Goal: Transaction & Acquisition: Purchase product/service

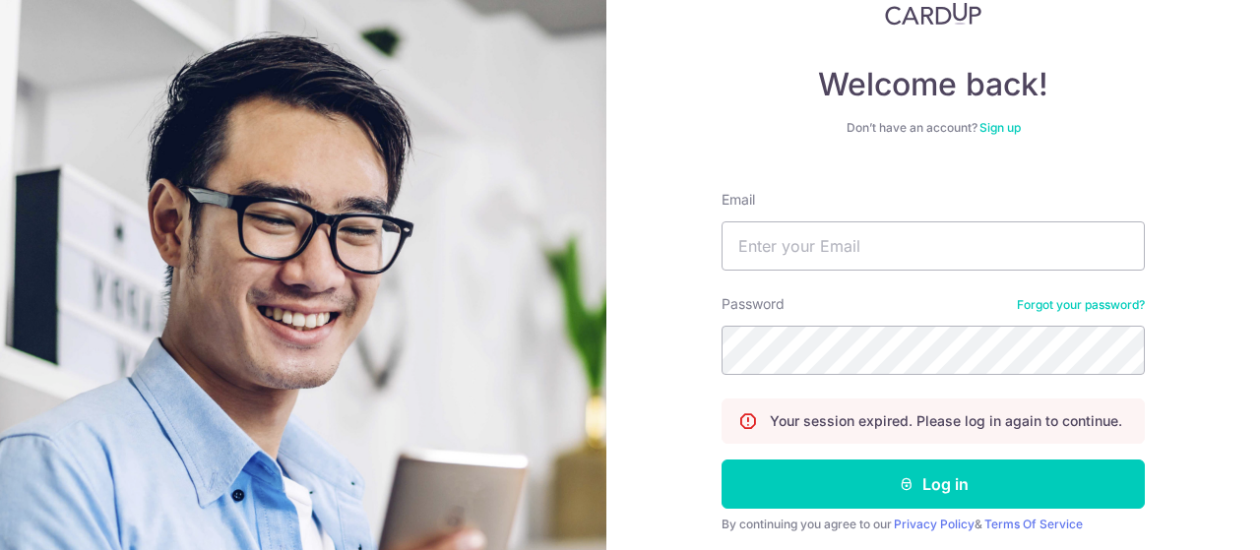
scroll to position [98, 0]
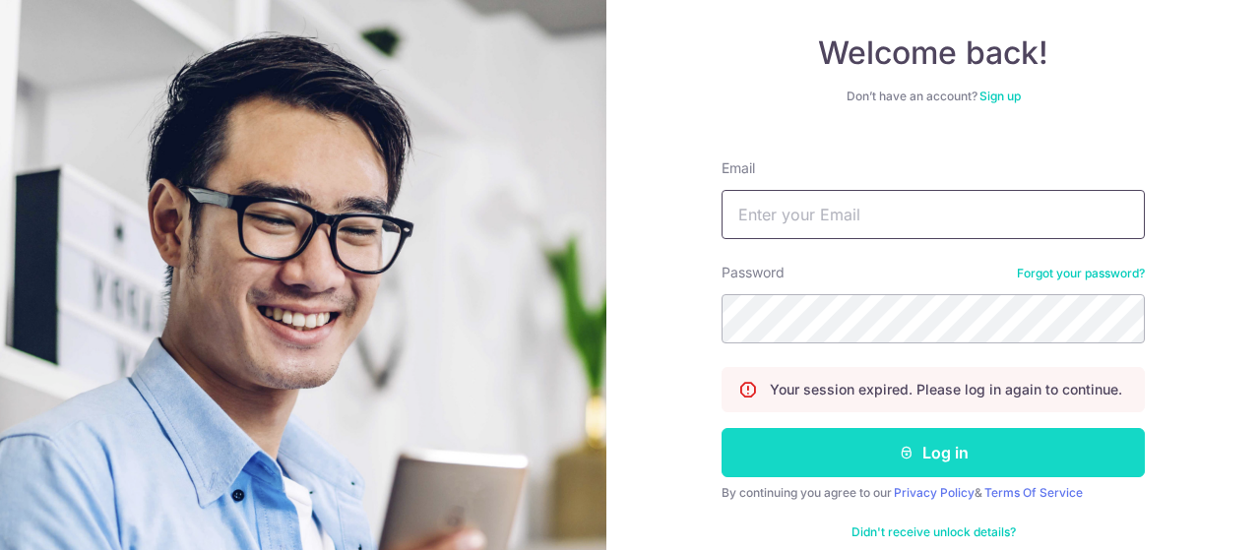
type input "[EMAIL_ADDRESS][DOMAIN_NAME]"
click at [899, 455] on icon "submit" at bounding box center [907, 453] width 16 height 16
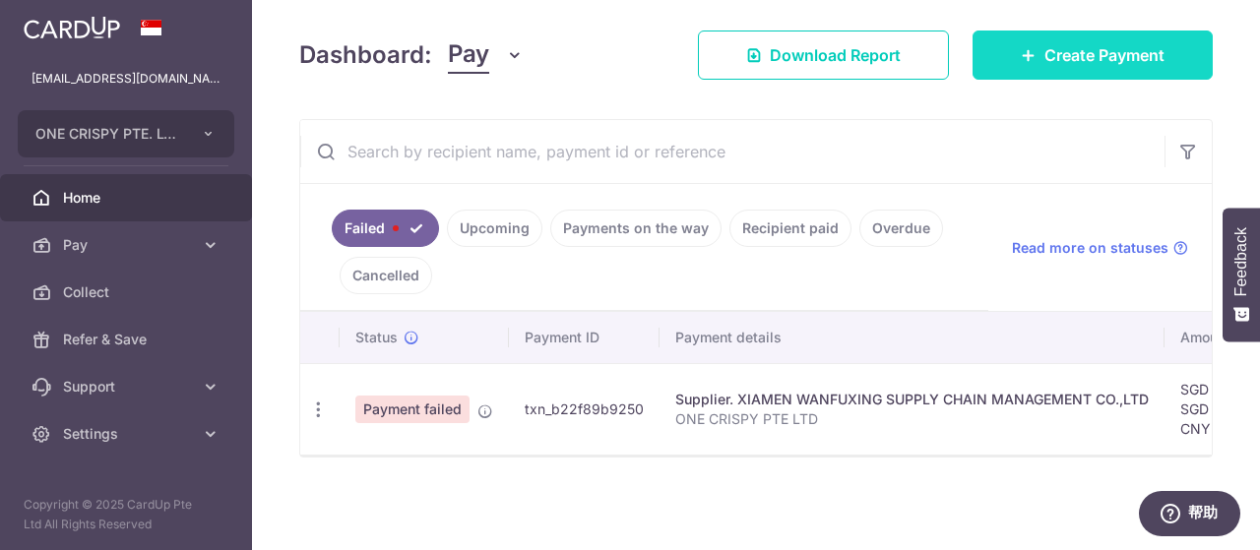
click at [1025, 54] on icon at bounding box center [1029, 55] width 16 height 16
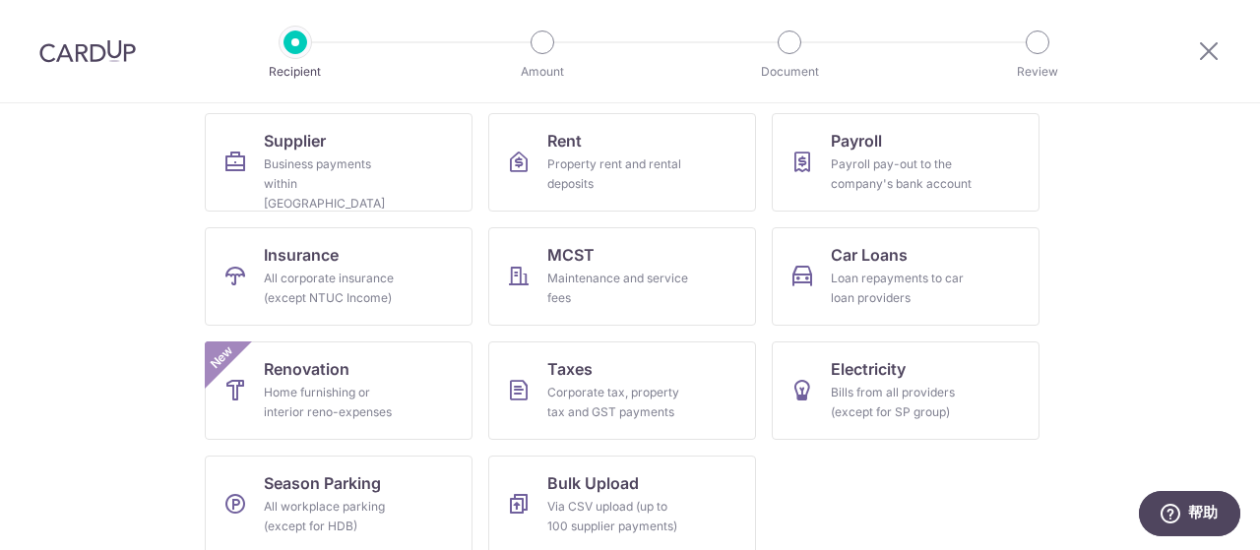
scroll to position [215, 0]
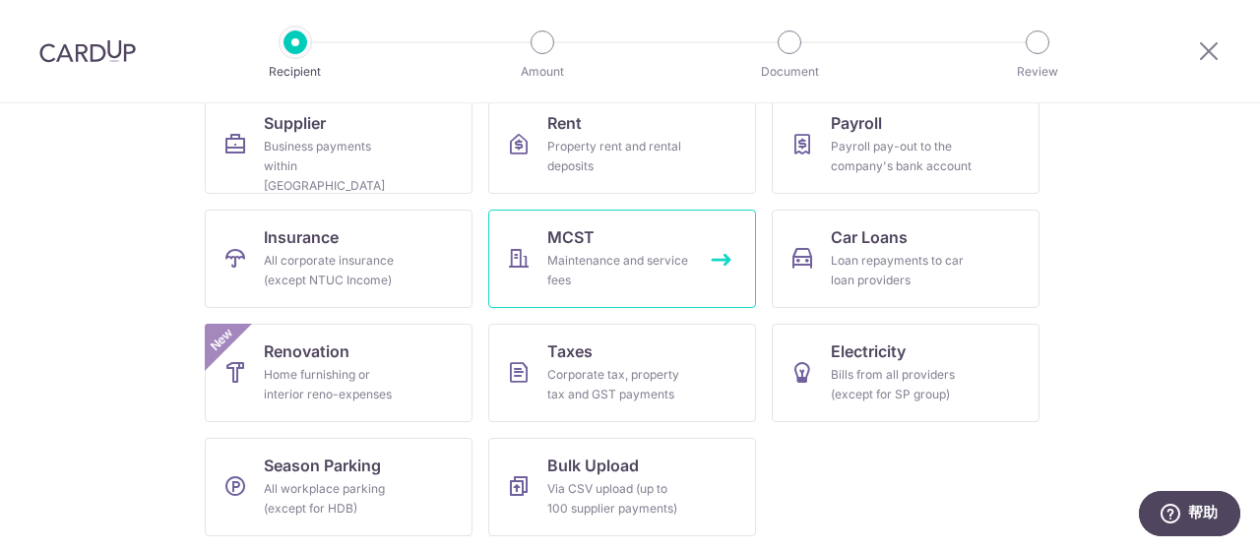
click at [612, 261] on div "Maintenance and service fees" at bounding box center [619, 270] width 142 height 39
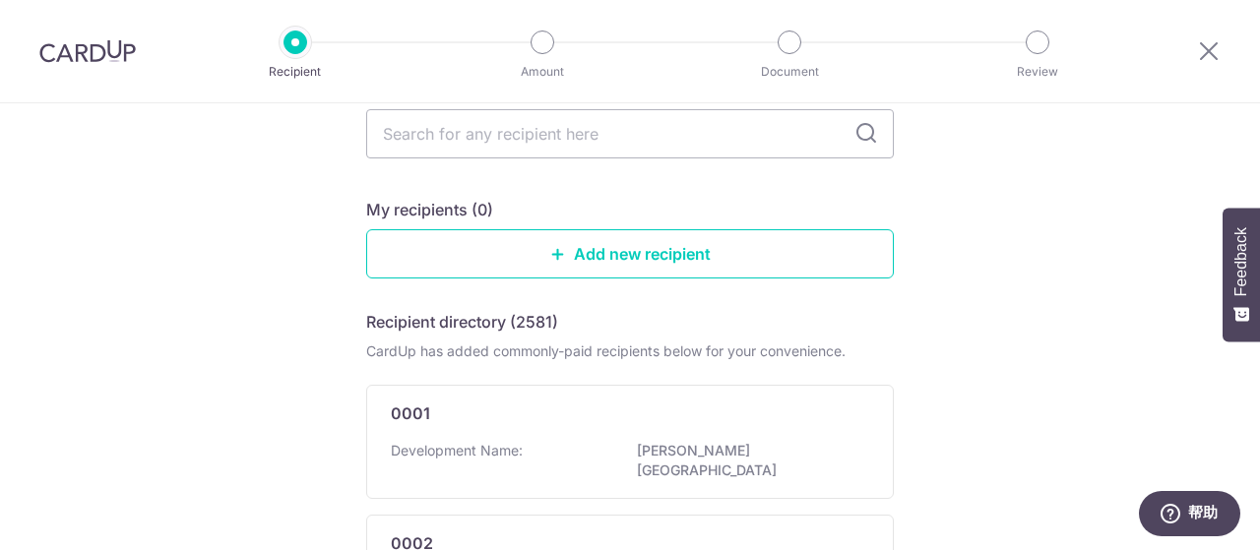
scroll to position [98, 0]
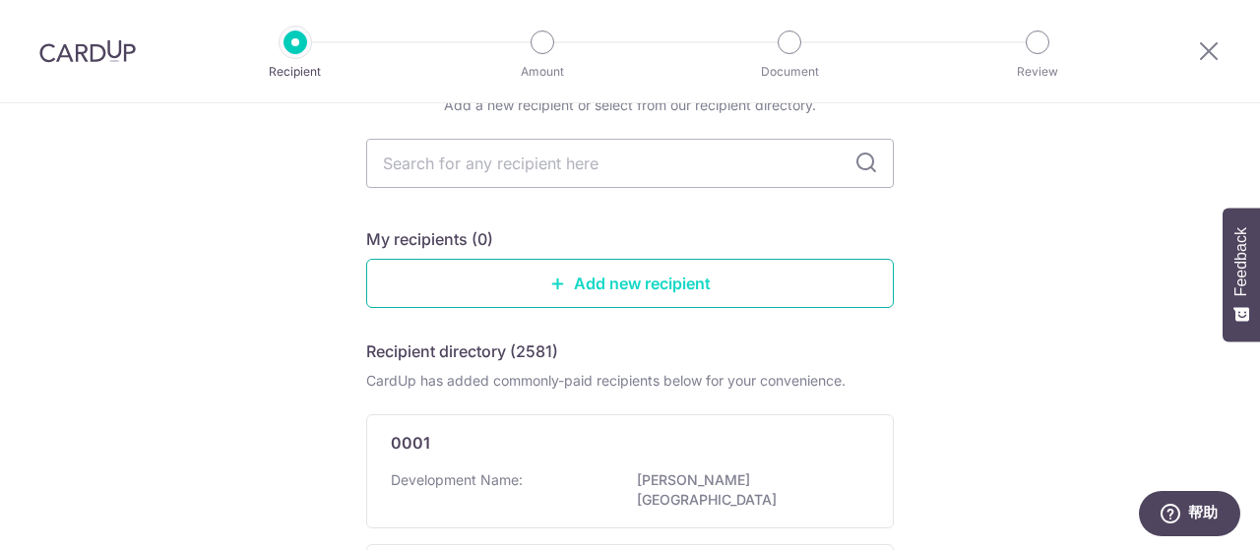
click at [618, 284] on link "Add new recipient" at bounding box center [630, 283] width 528 height 49
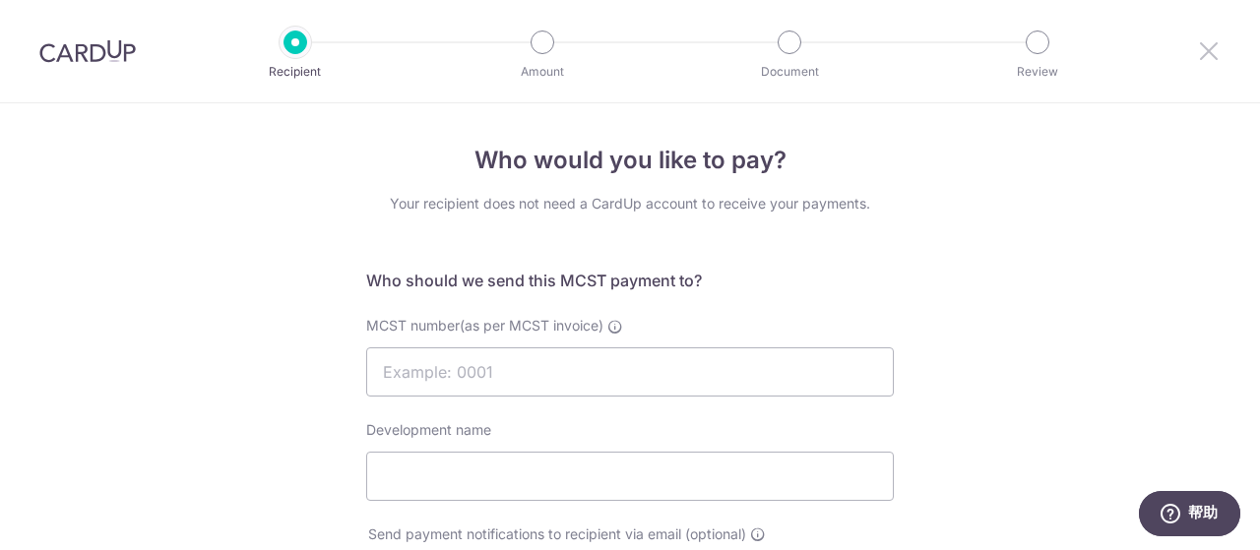
click at [1214, 53] on icon at bounding box center [1209, 50] width 24 height 25
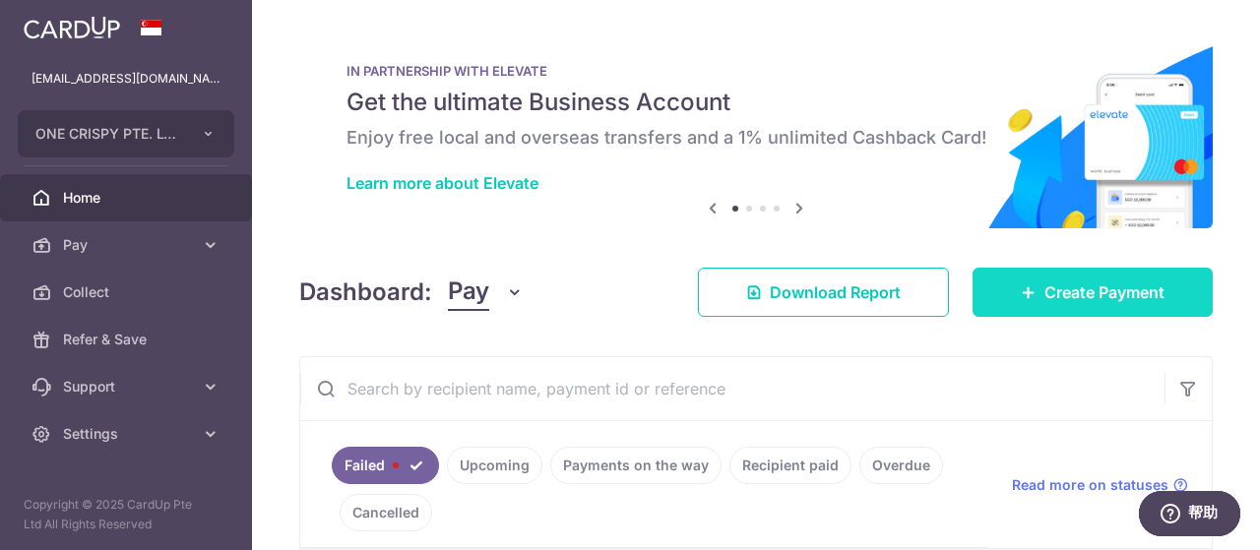
click at [1123, 293] on span "Create Payment" at bounding box center [1105, 293] width 120 height 24
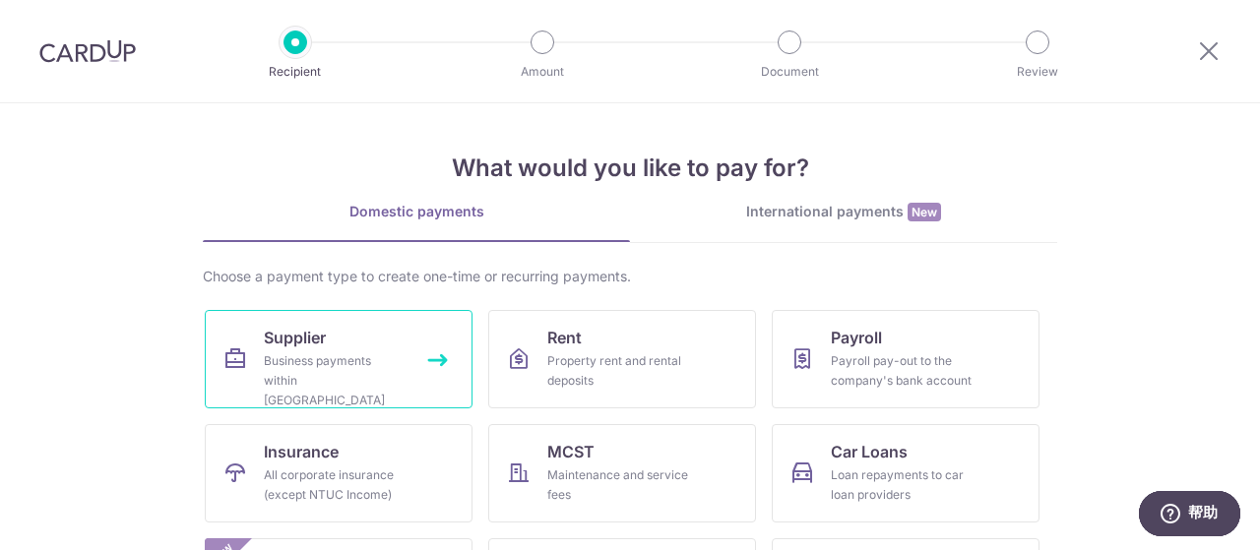
click at [333, 347] on link "Supplier Business payments within Singapore" at bounding box center [339, 359] width 268 height 98
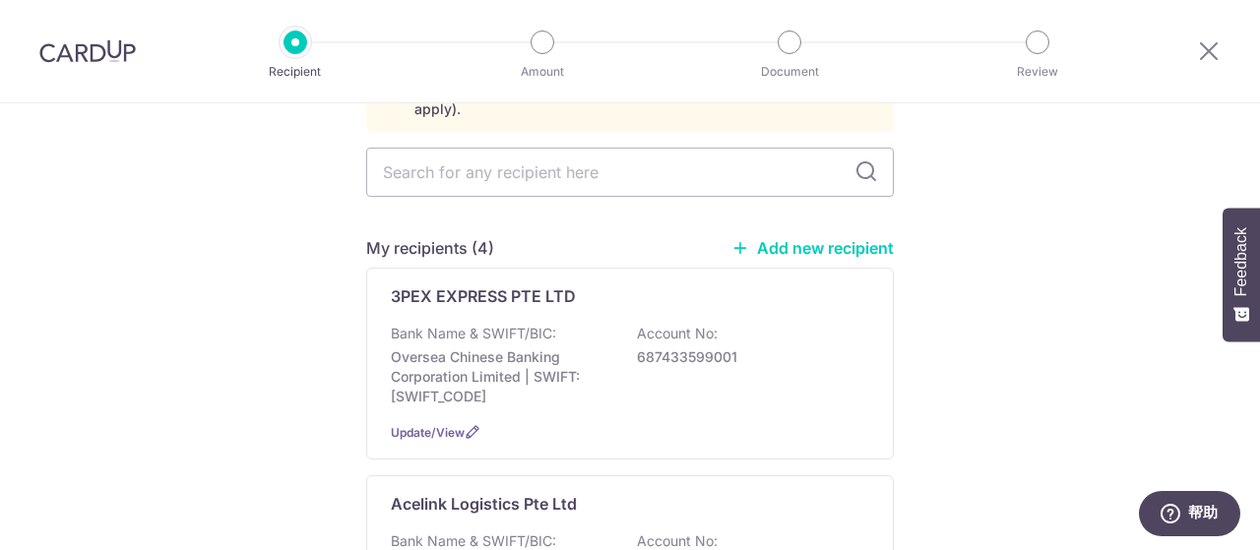
scroll to position [197, 0]
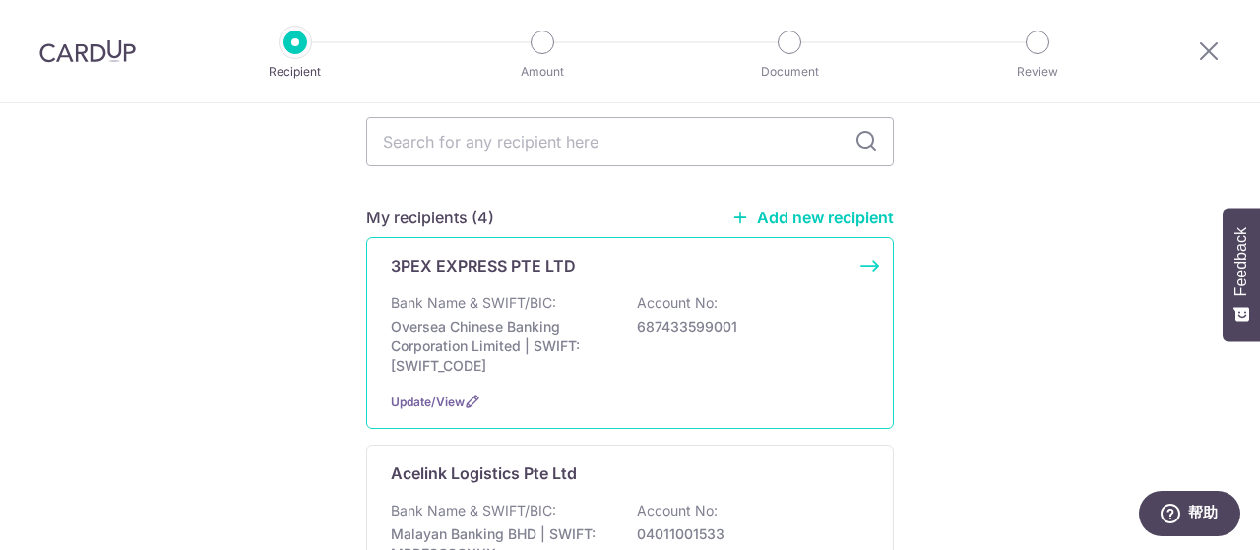
click at [642, 317] on p "687433599001" at bounding box center [747, 327] width 221 height 20
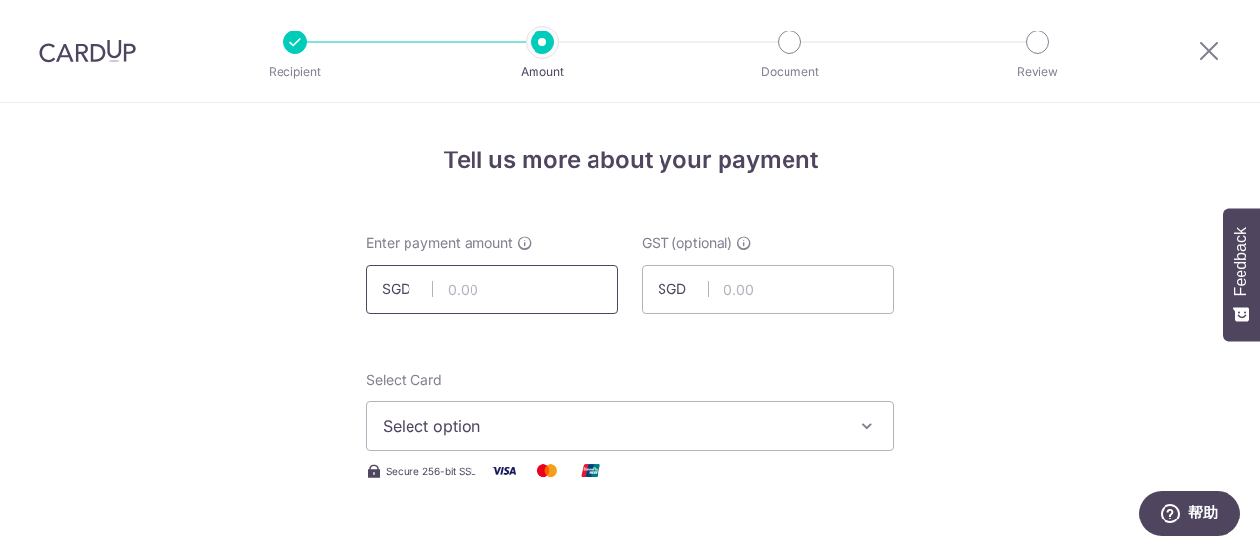
click at [575, 291] on input "text" at bounding box center [492, 289] width 252 height 49
click at [546, 287] on input "text" at bounding box center [492, 289] width 252 height 49
paste input "9242.24"
type input "9,242.24"
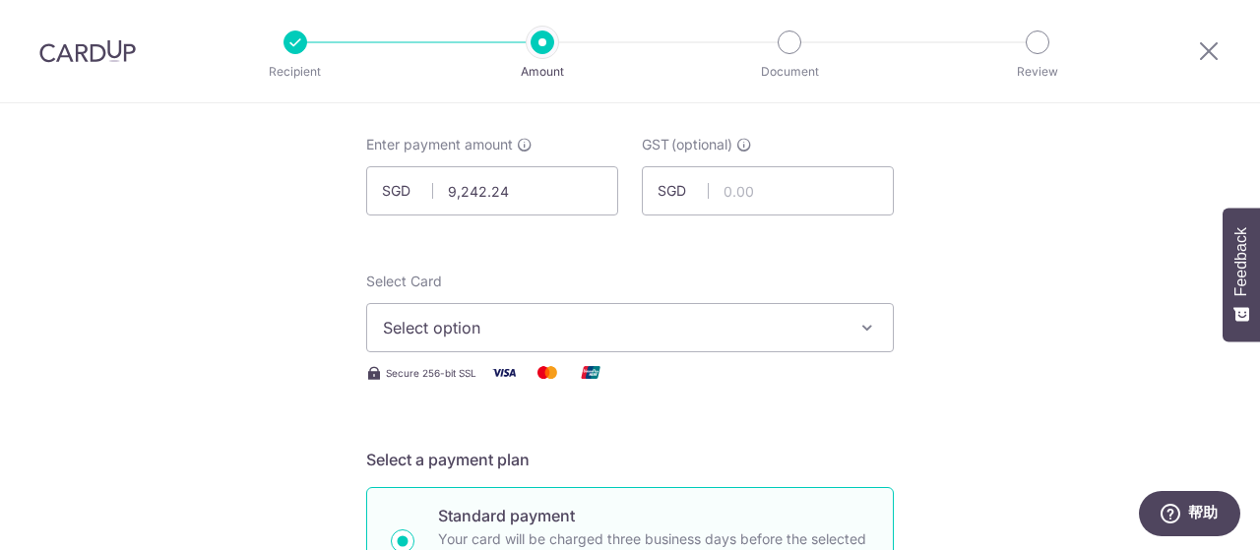
scroll to position [197, 0]
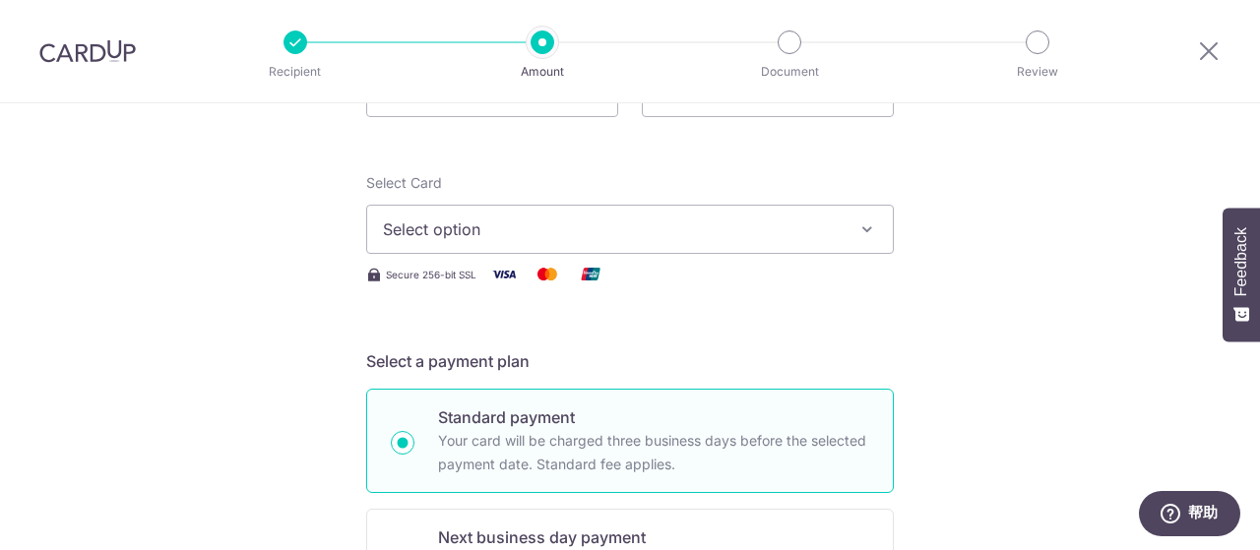
click at [865, 220] on icon "button" at bounding box center [868, 230] width 20 height 20
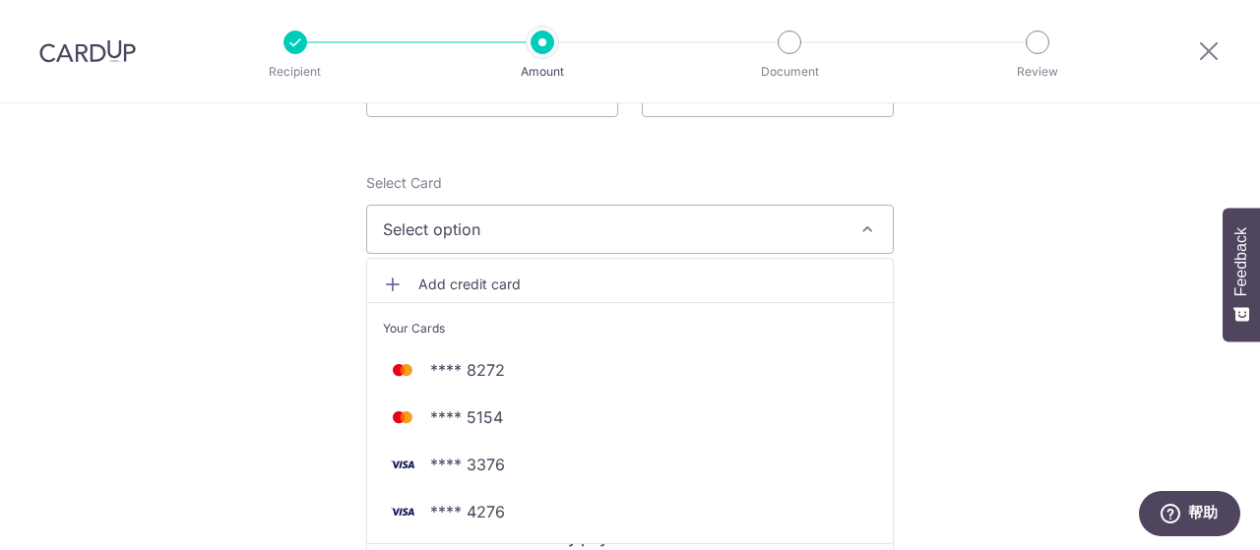
scroll to position [295, 0]
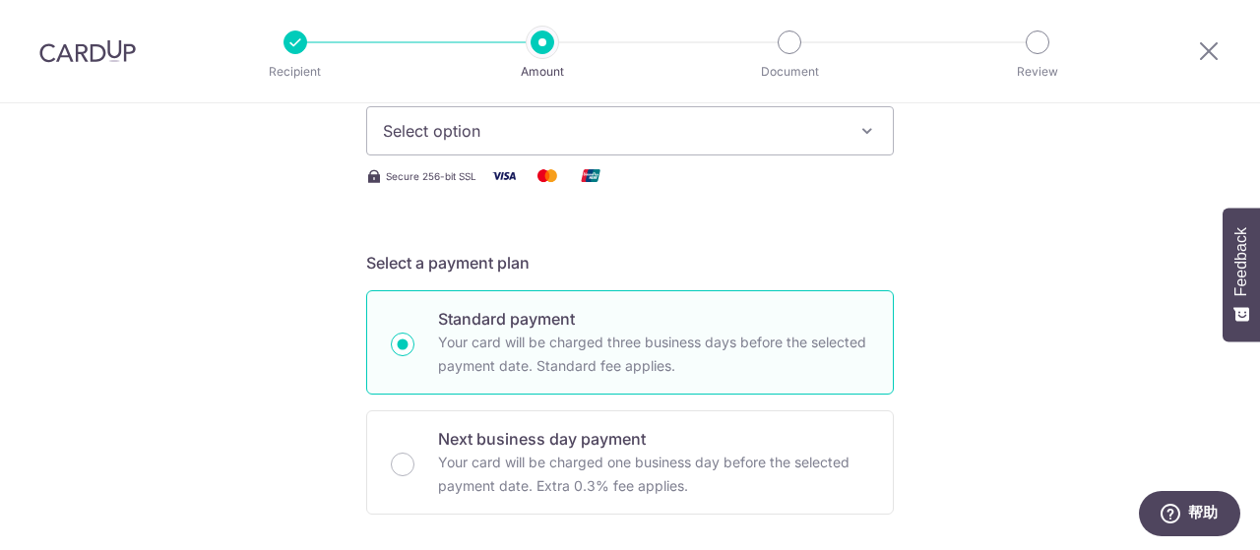
click at [849, 137] on button "Select option" at bounding box center [630, 130] width 528 height 49
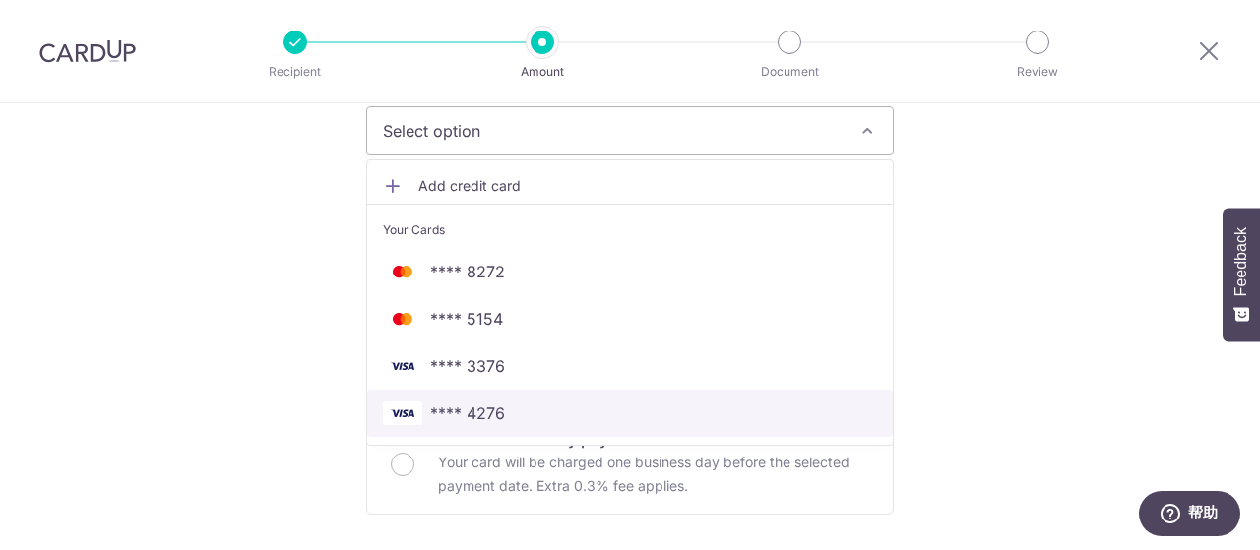
click at [506, 408] on span "**** 4276" at bounding box center [630, 414] width 494 height 24
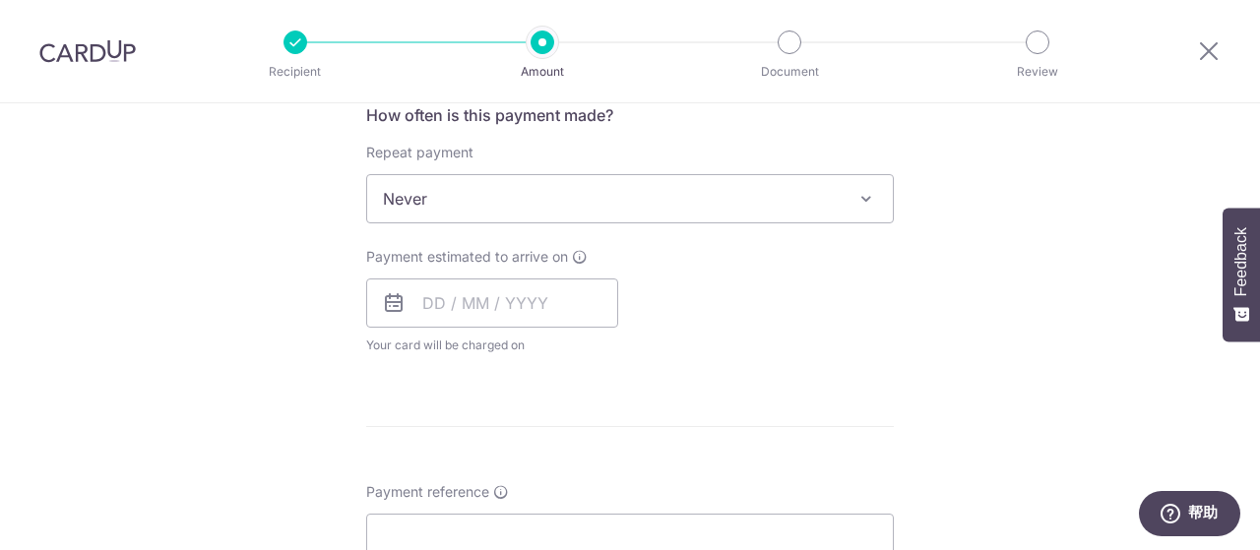
scroll to position [788, 0]
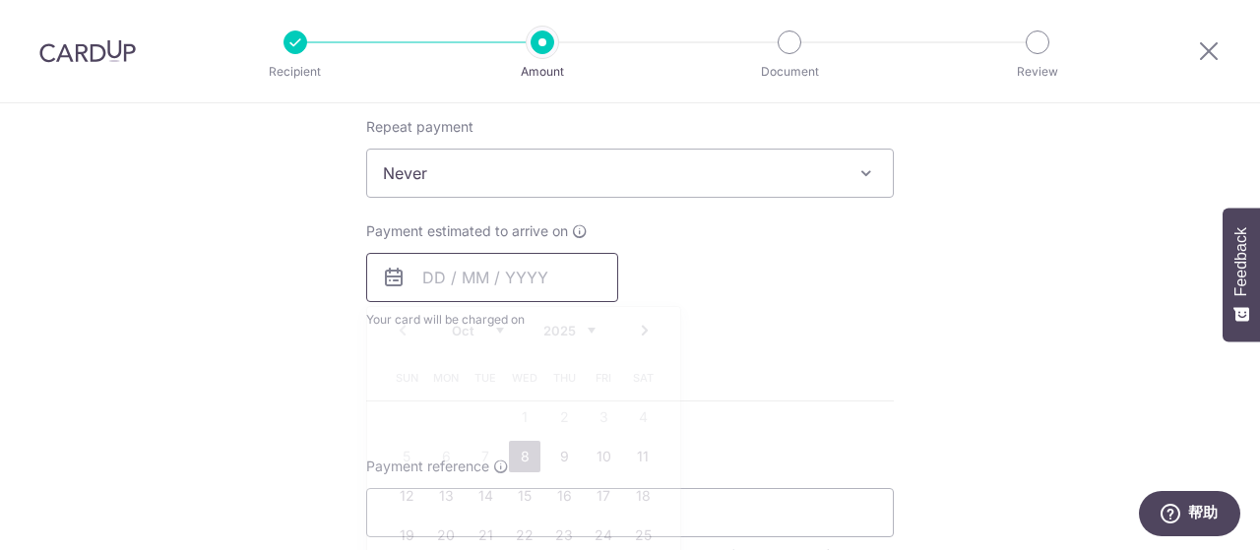
click at [557, 270] on input "text" at bounding box center [492, 277] width 252 height 49
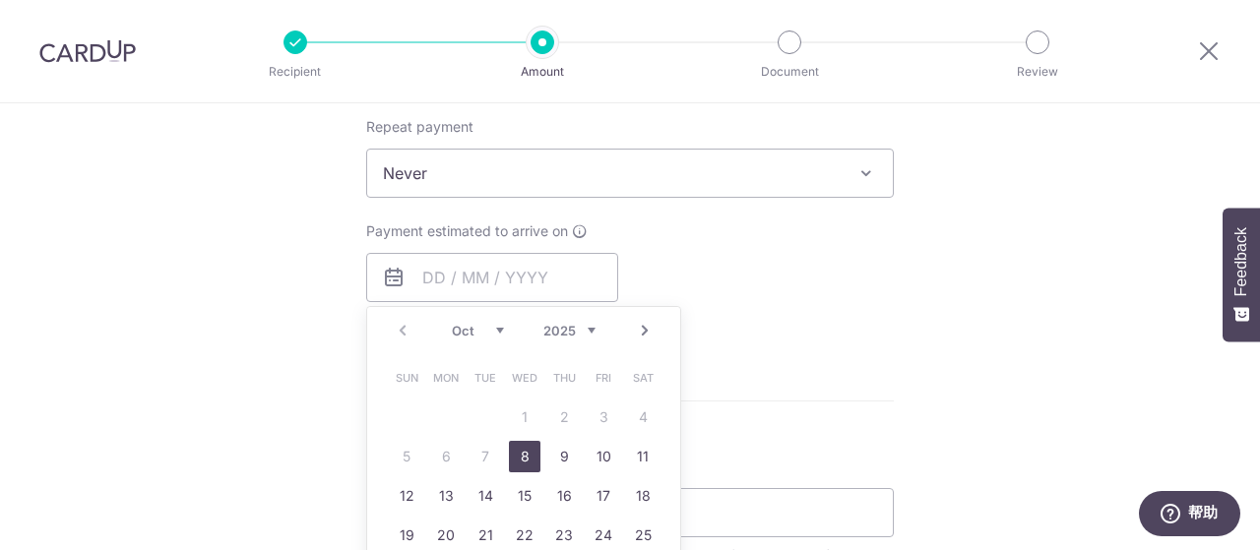
click at [517, 450] on link "8" at bounding box center [525, 457] width 32 height 32
type input "[DATE]"
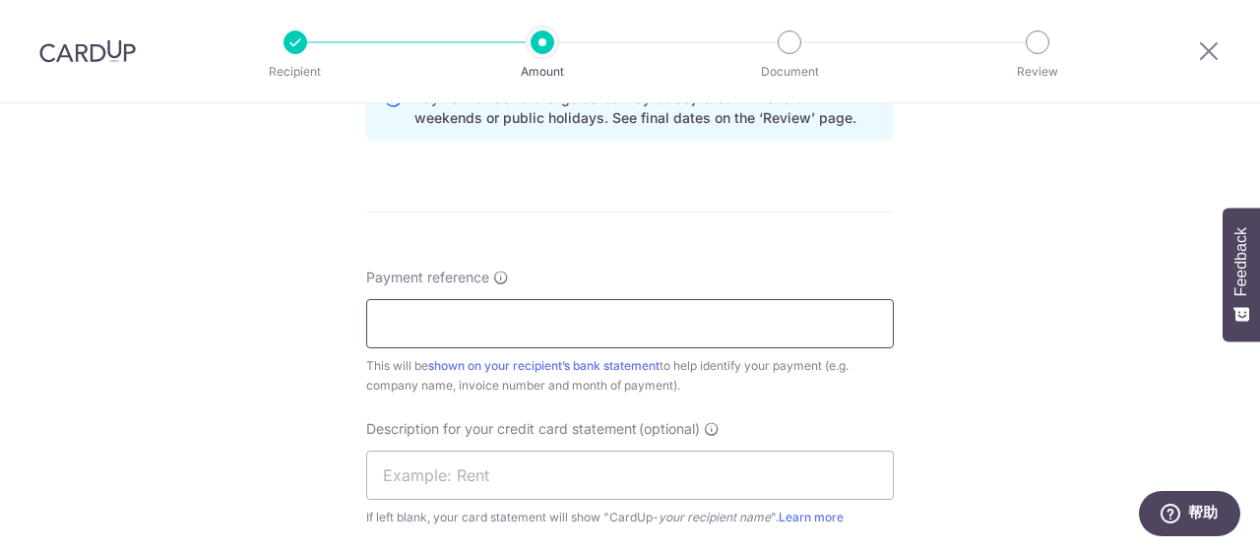
scroll to position [1083, 0]
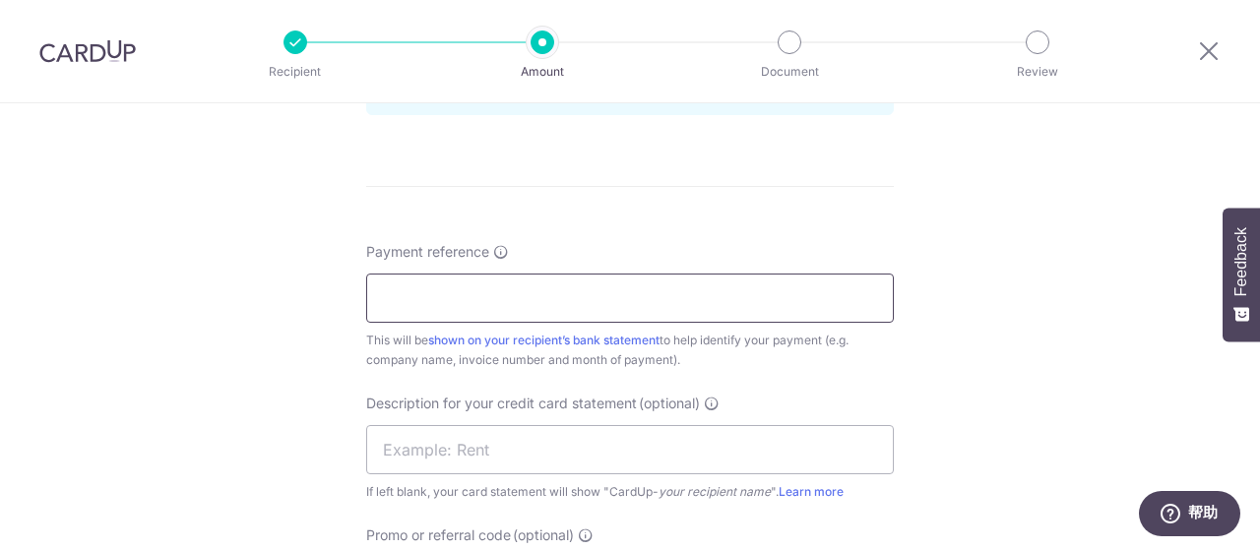
click at [601, 296] on input "Payment reference" at bounding box center [630, 298] width 528 height 49
type input "ONE CRISPY PTE LTD"
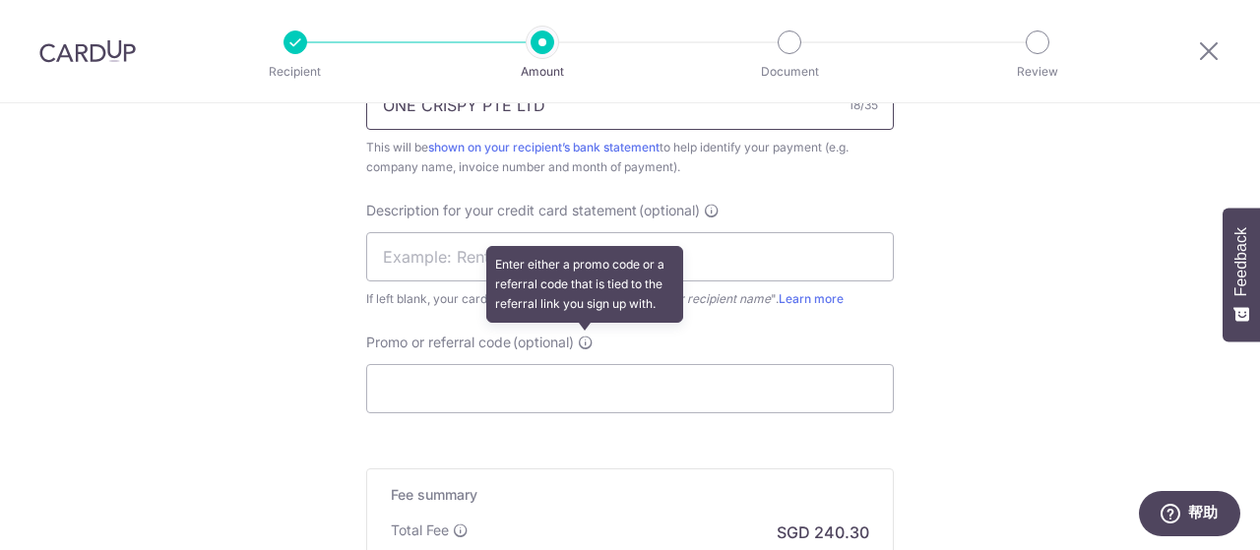
scroll to position [1280, 0]
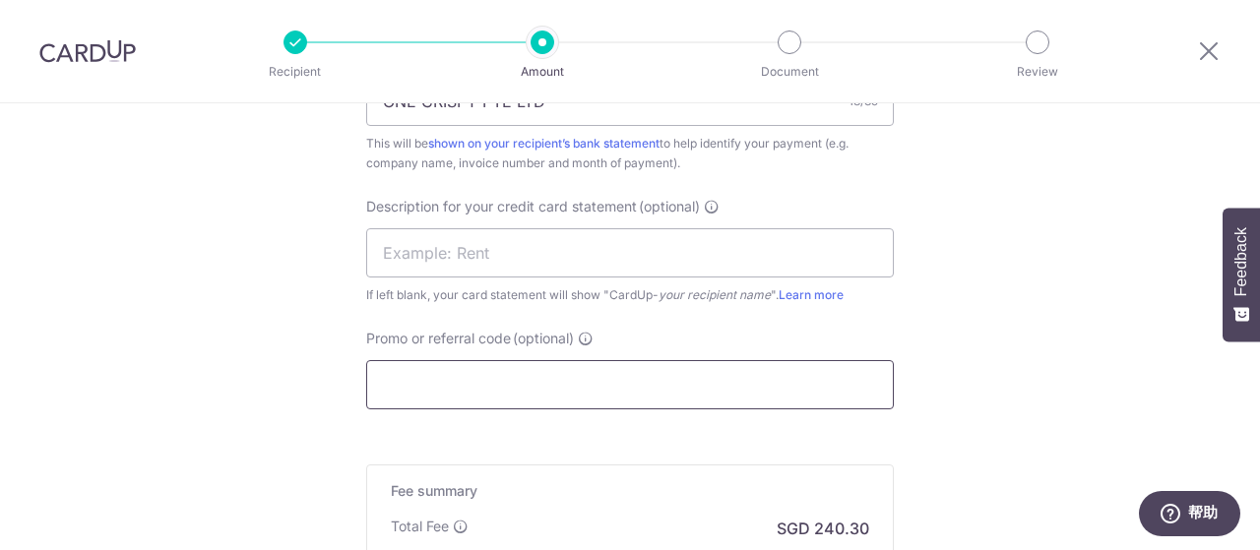
click at [525, 369] on input "Promo or referral code (optional)" at bounding box center [630, 384] width 528 height 49
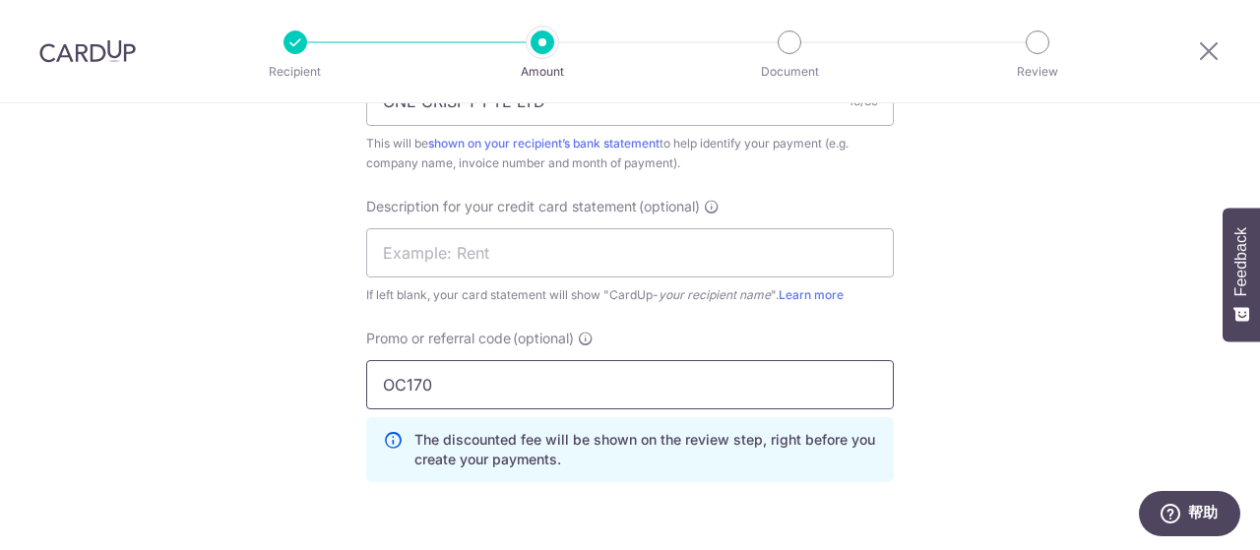
type input "OC170"
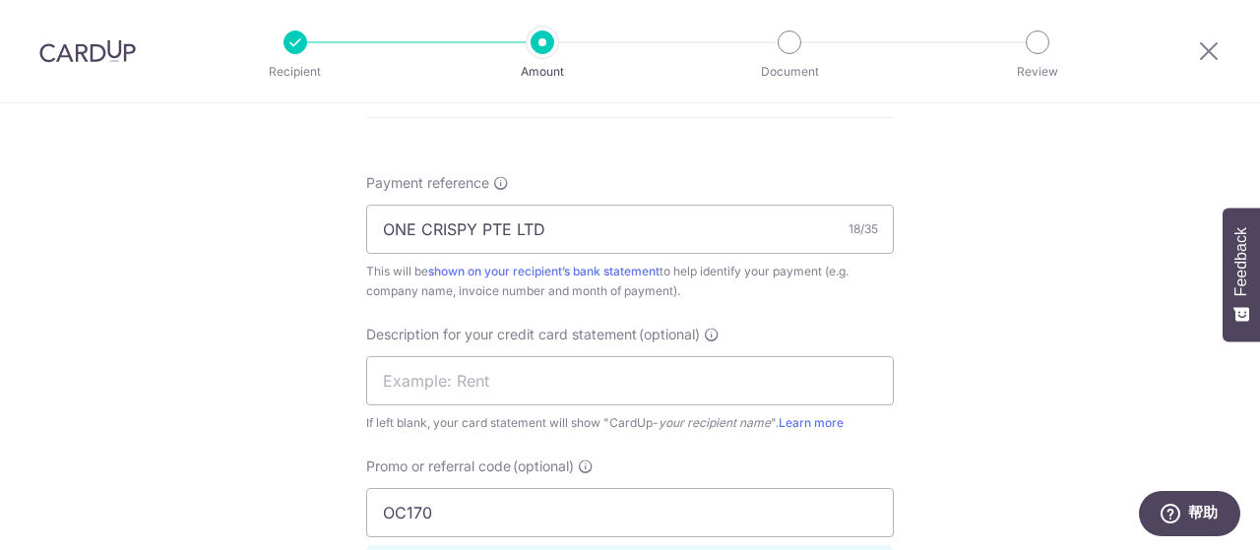
scroll to position [1182, 0]
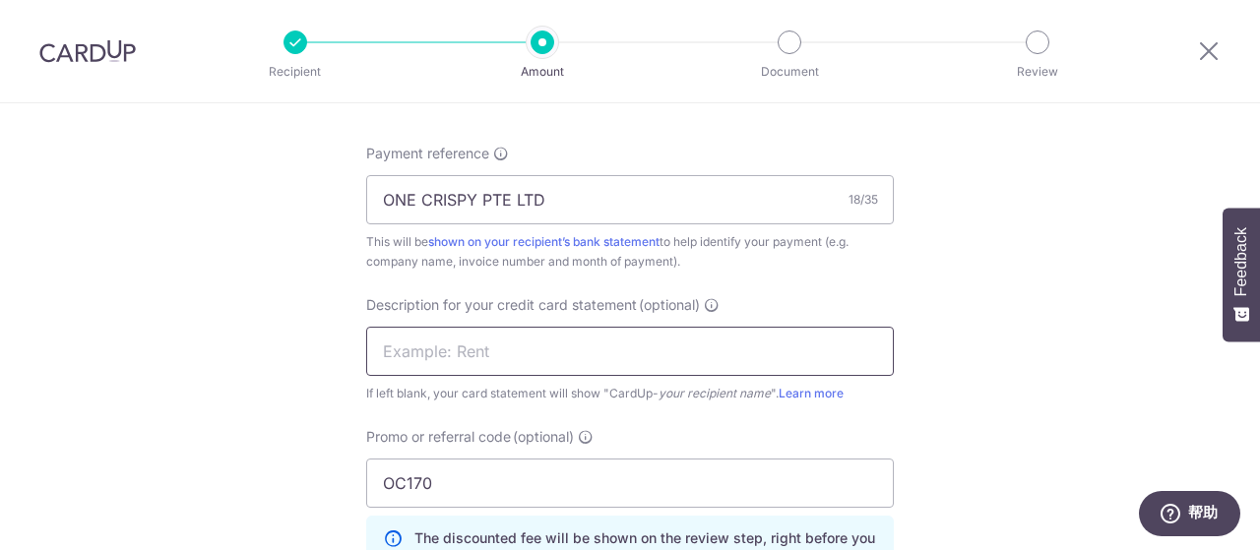
click at [622, 350] on input "text" at bounding box center [630, 351] width 528 height 49
click at [698, 350] on input "Shipping fee" at bounding box center [630, 351] width 528 height 49
type input "S"
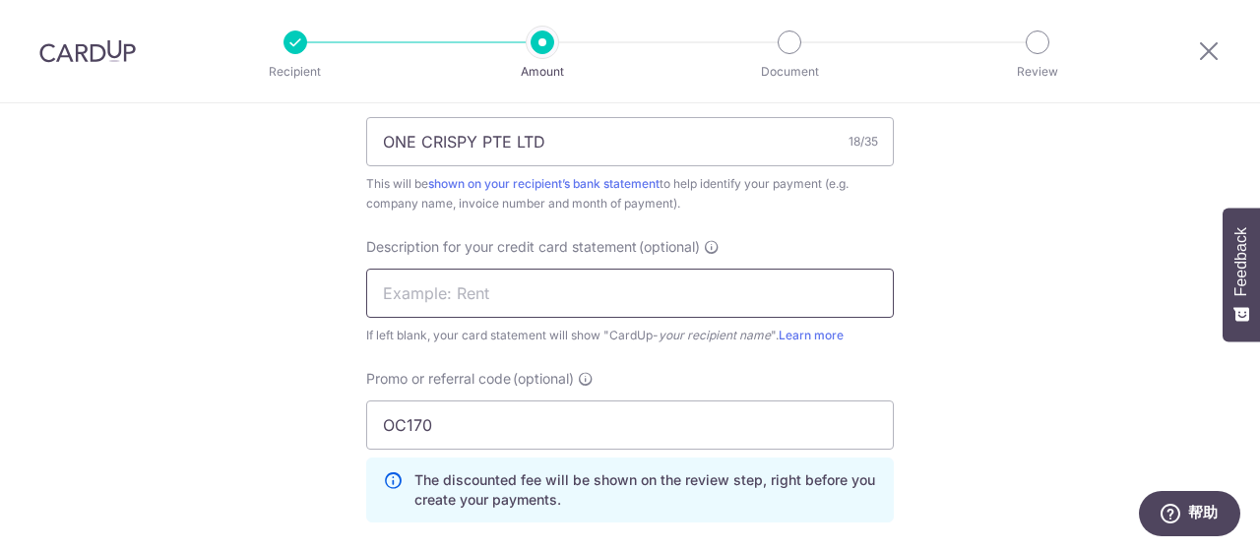
scroll to position [1379, 0]
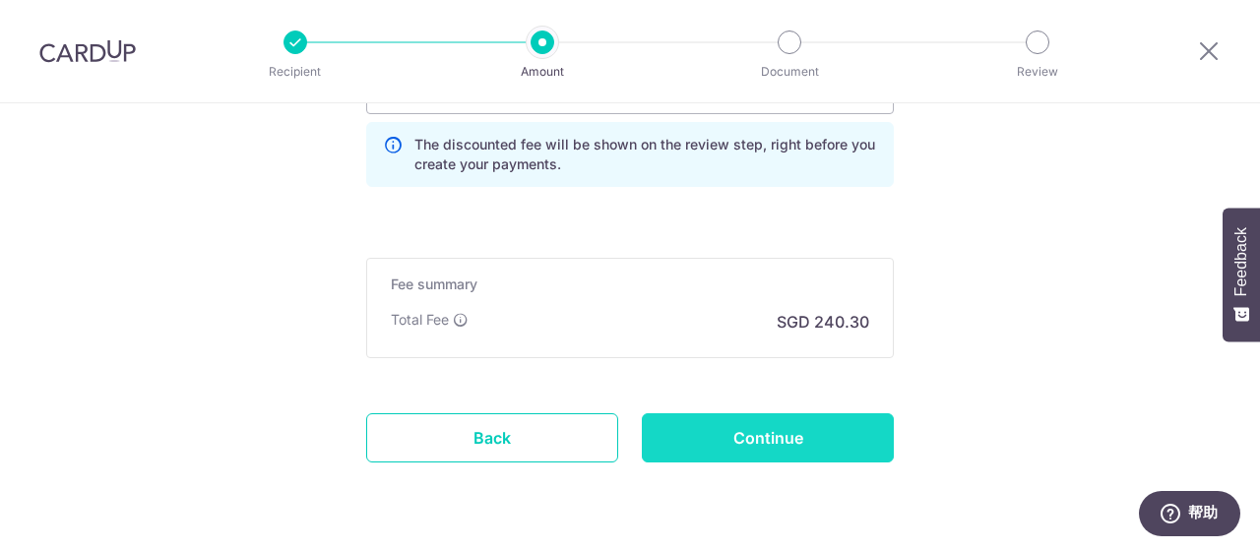
click at [794, 434] on input "Continue" at bounding box center [768, 438] width 252 height 49
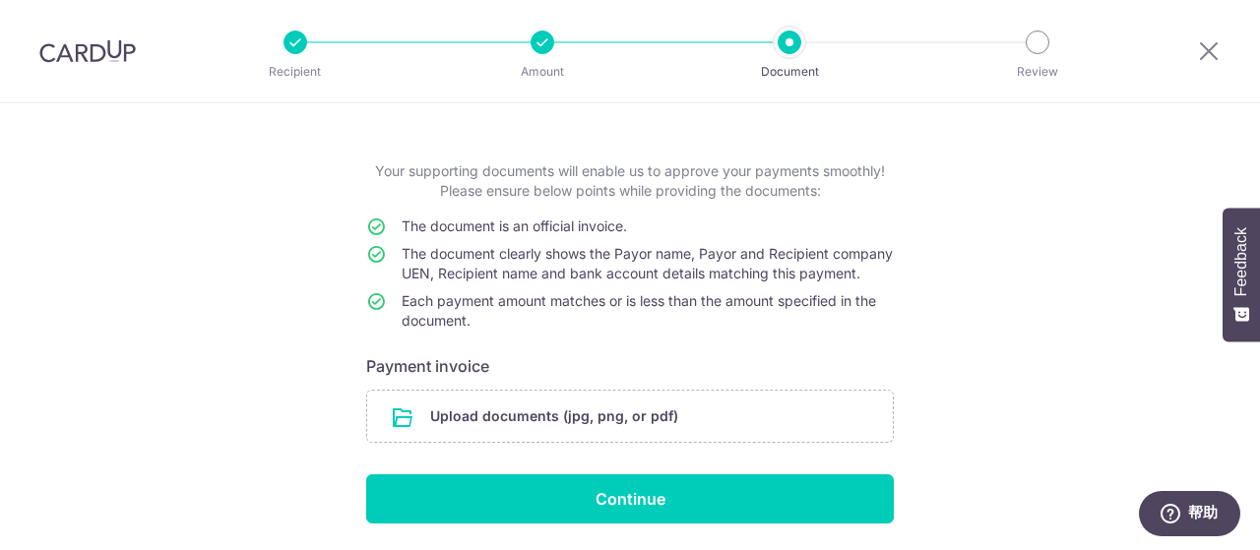
scroll to position [98, 0]
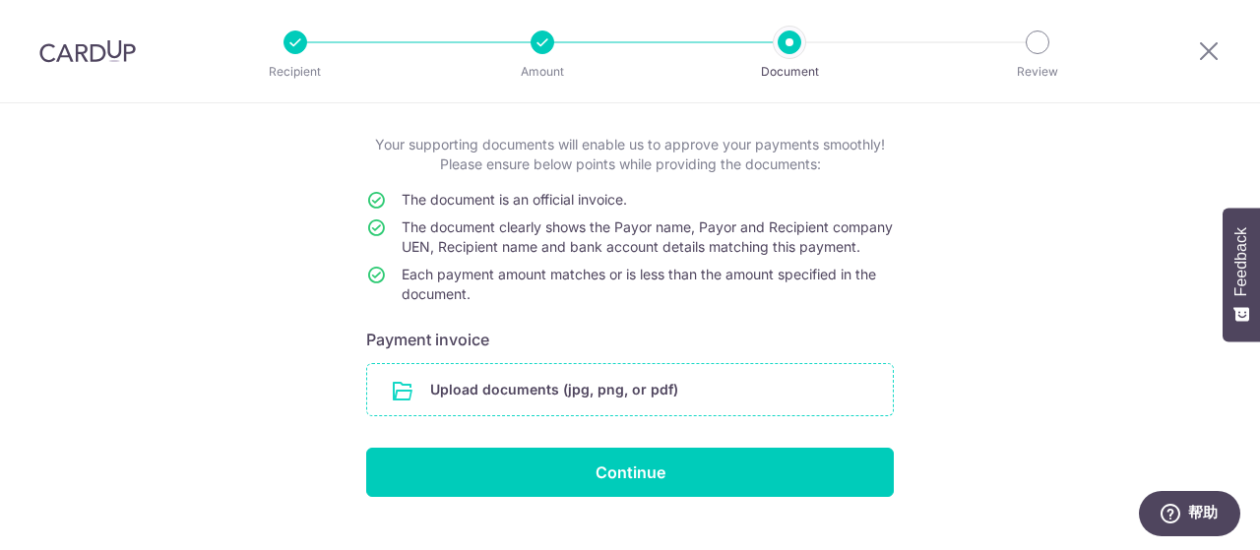
click at [510, 409] on input "file" at bounding box center [630, 389] width 526 height 51
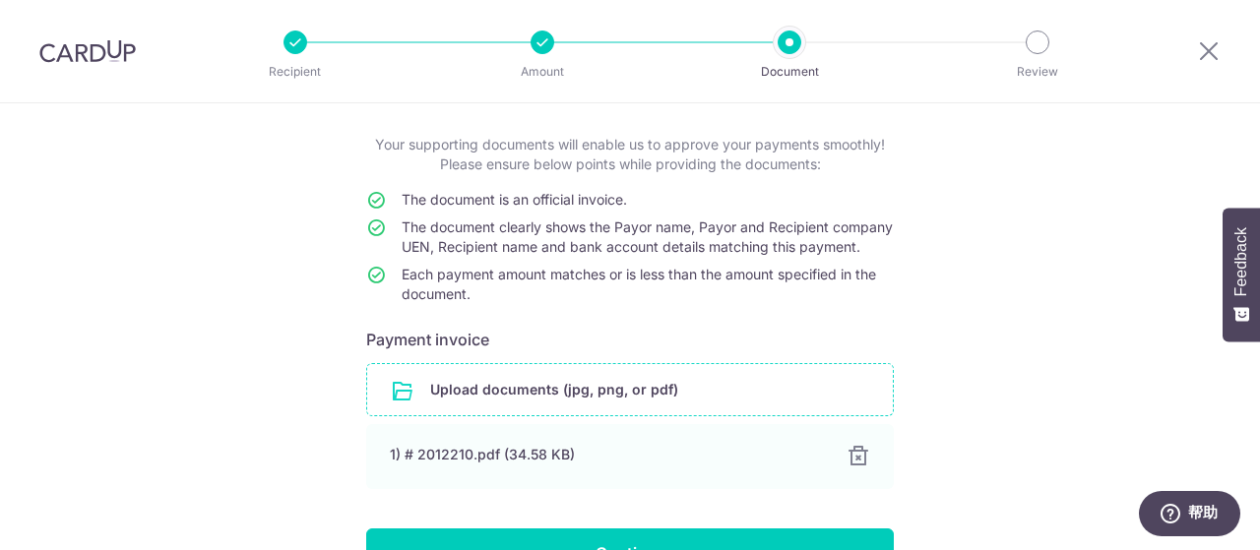
click at [538, 409] on input "file" at bounding box center [630, 389] width 526 height 51
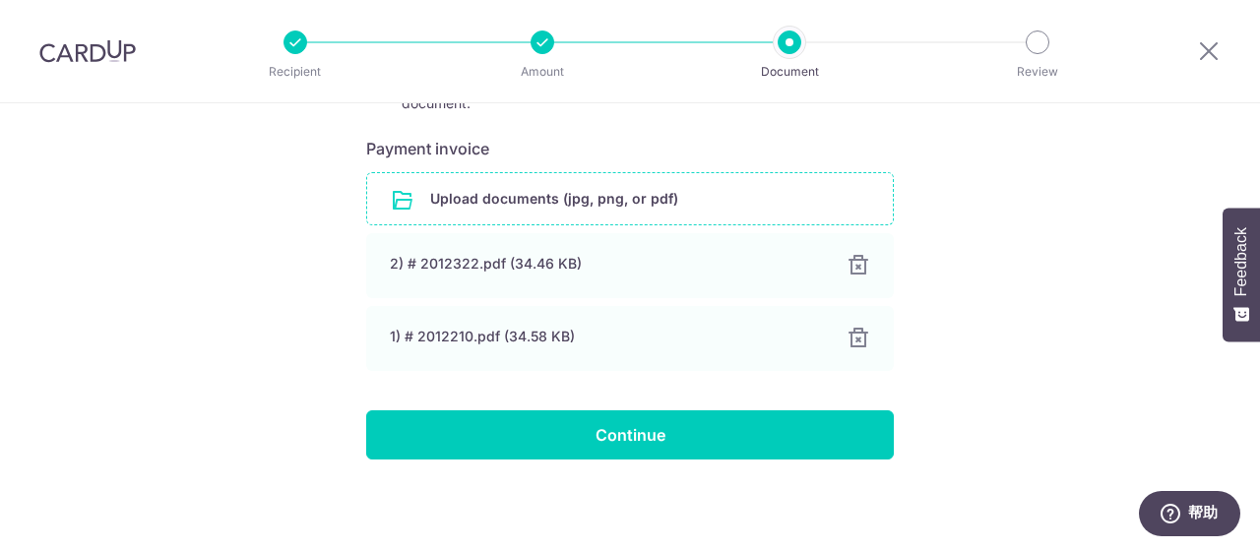
scroll to position [295, 0]
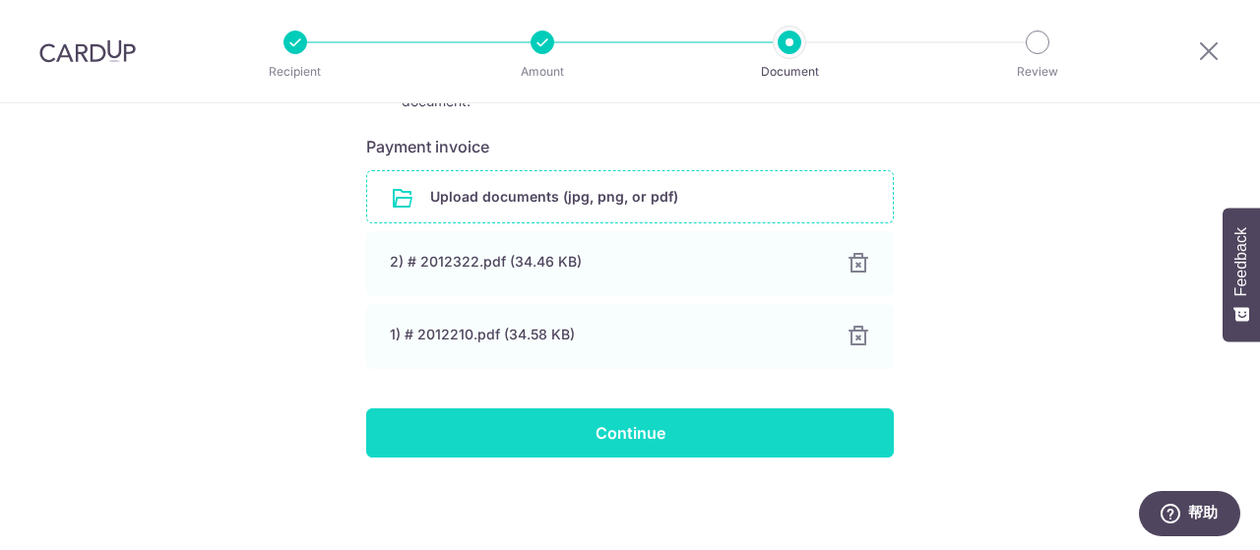
click at [813, 432] on input "Continue" at bounding box center [630, 433] width 528 height 49
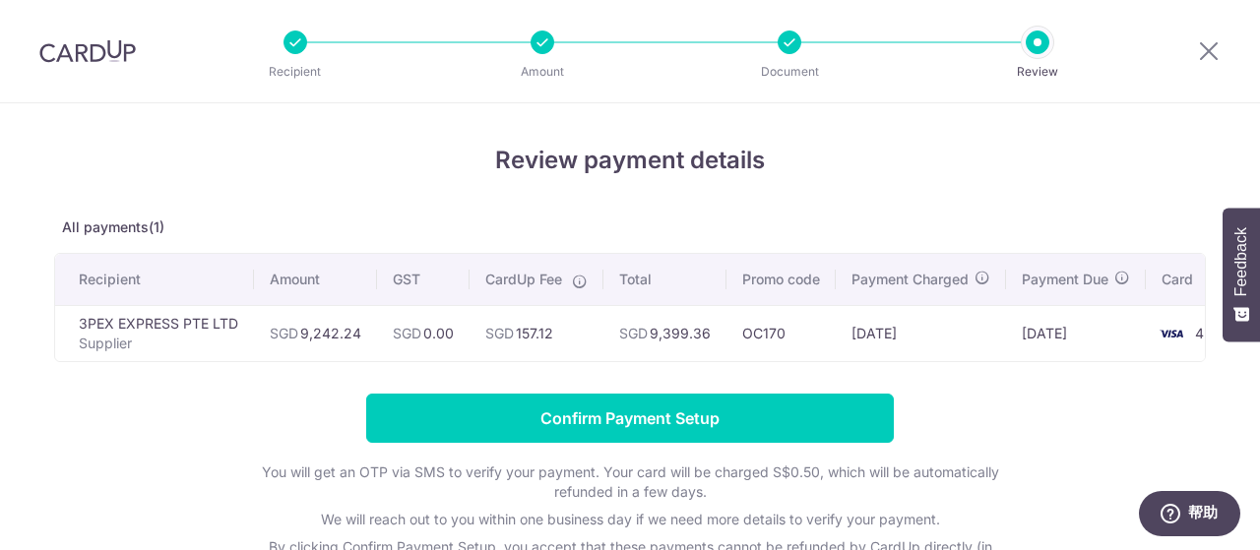
click at [1032, 419] on form "Confirm Payment Setup You will get an OTP via SMS to verify your payment. Your …" at bounding box center [630, 513] width 1152 height 238
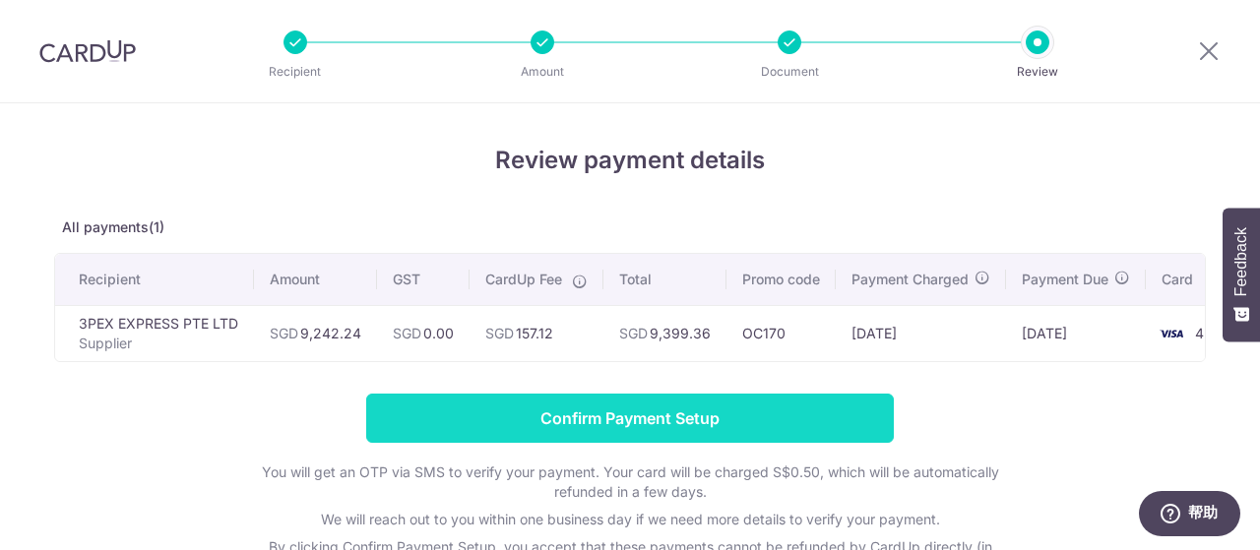
click at [776, 436] on input "Confirm Payment Setup" at bounding box center [630, 418] width 528 height 49
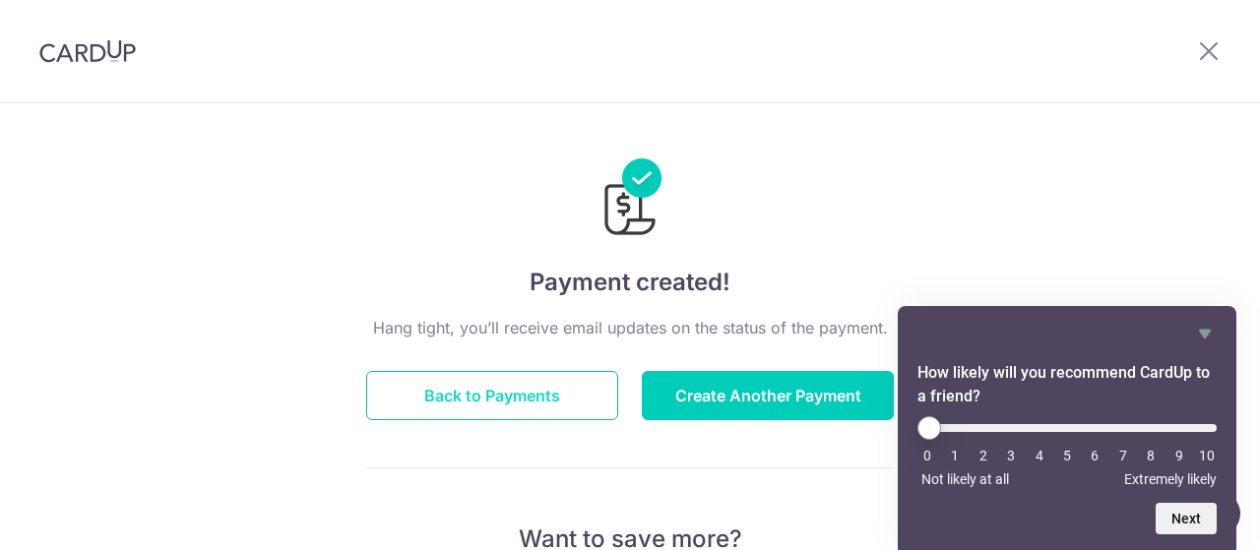
click at [559, 389] on button "Back to Payments" at bounding box center [492, 395] width 252 height 49
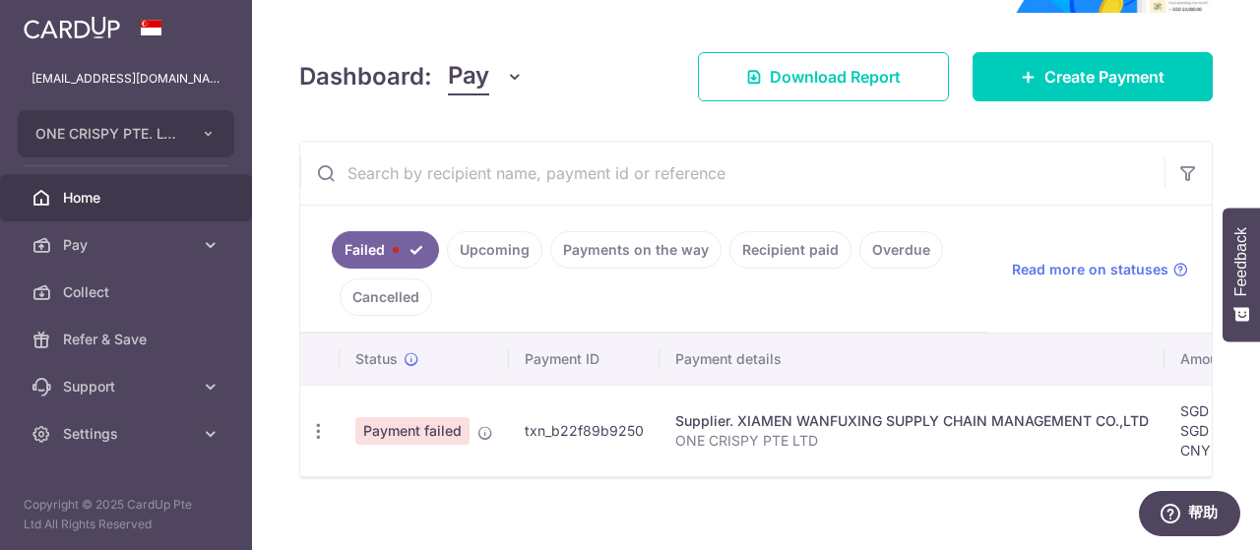
scroll to position [266, 0]
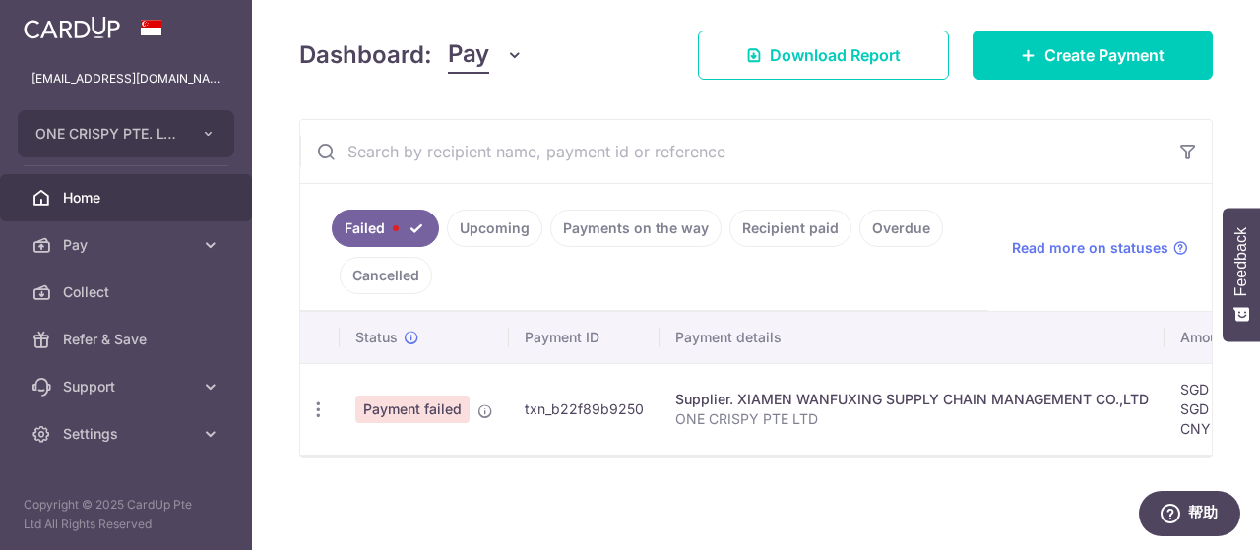
click at [634, 224] on link "Payments on the way" at bounding box center [635, 228] width 171 height 37
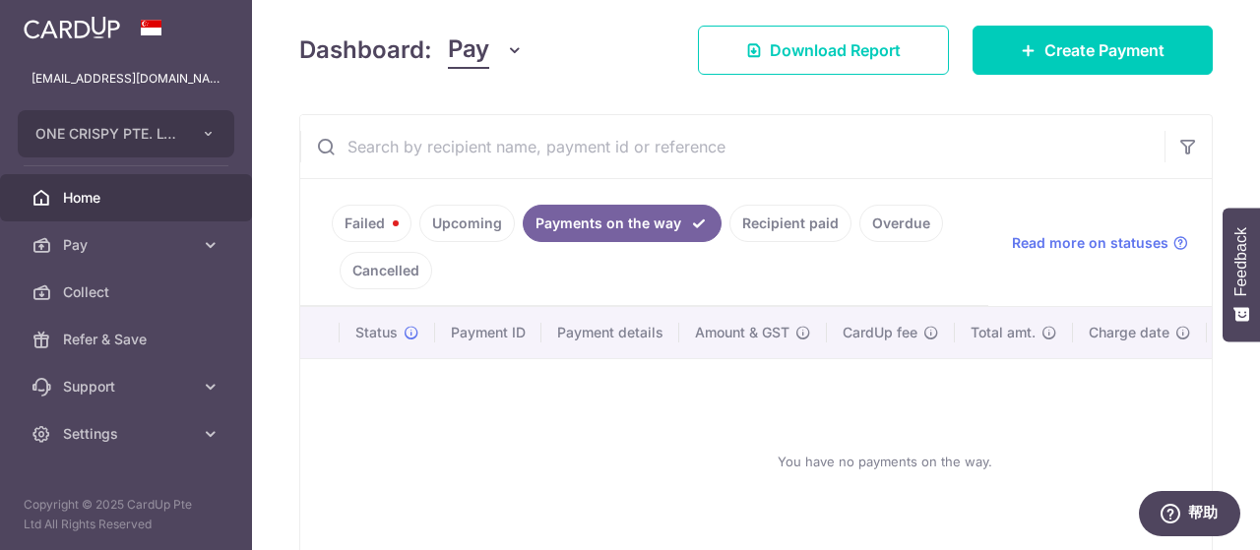
click at [476, 222] on link "Upcoming" at bounding box center [468, 223] width 96 height 37
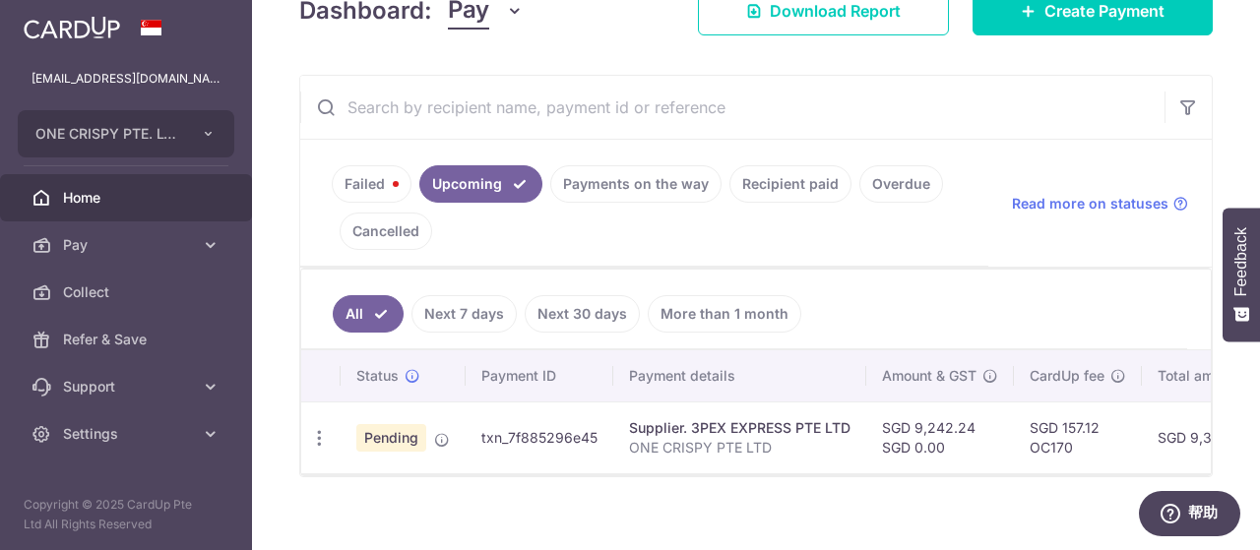
scroll to position [327, 0]
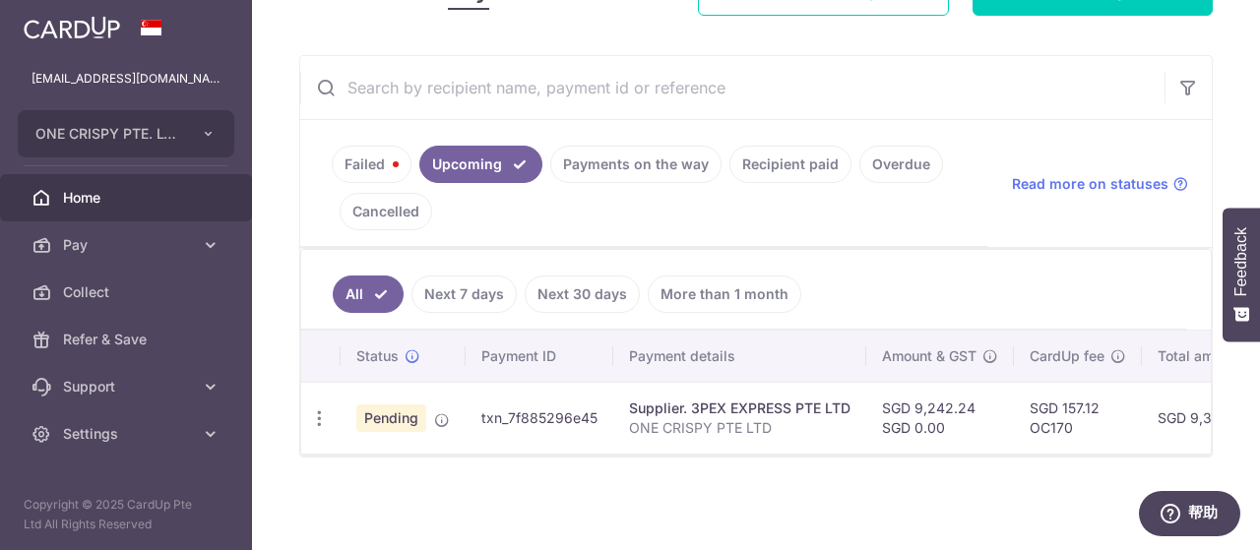
drag, startPoint x: 338, startPoint y: 323, endPoint x: 920, endPoint y: 438, distance: 593.3
click at [920, 438] on table "Status Payment ID Payment details Amount & GST CardUp fee Total amt. Charge dat…" at bounding box center [982, 392] width 1362 height 123
click at [855, 489] on div "× Pause Schedule Pause all future payments in this series Pause just this one p…" at bounding box center [756, 275] width 1008 height 550
click at [859, 484] on div "× Pause Schedule Pause all future payments in this series Pause just this one p…" at bounding box center [756, 275] width 1008 height 550
click at [363, 162] on link "Failed" at bounding box center [372, 164] width 80 height 37
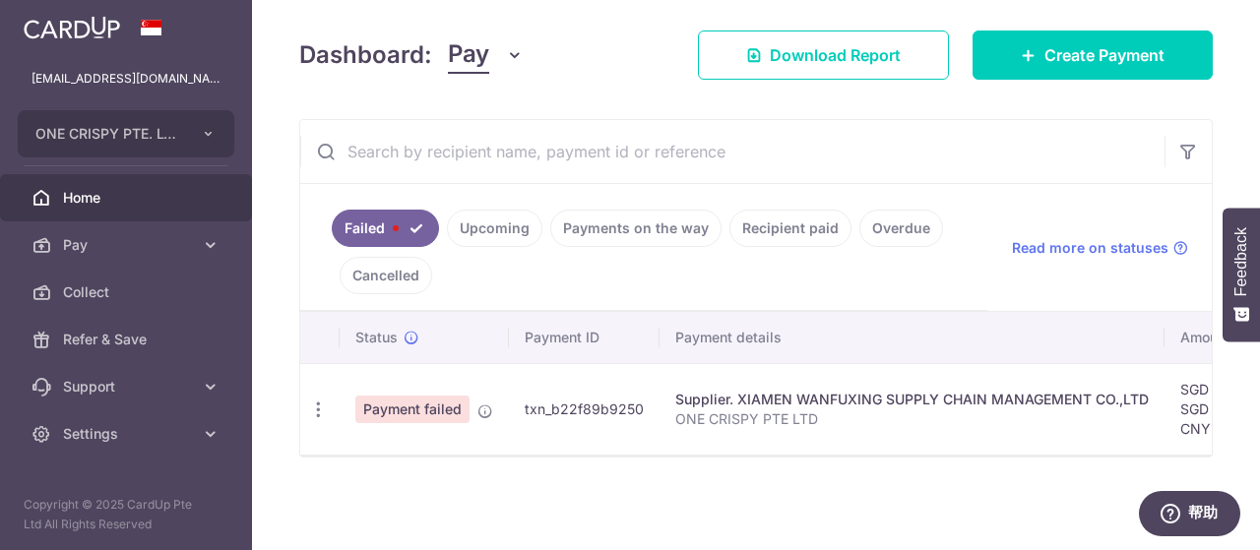
click at [494, 217] on link "Upcoming" at bounding box center [495, 228] width 96 height 37
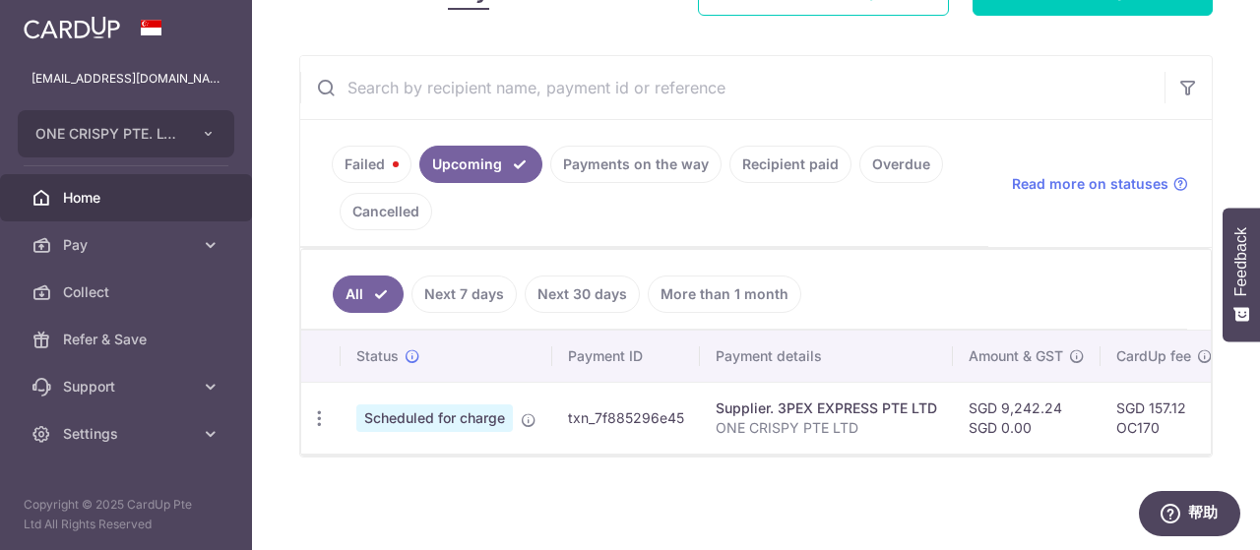
click at [524, 480] on div "× Pause Schedule Pause all future payments in this series Pause just this one p…" at bounding box center [756, 275] width 1008 height 550
